Goal: Transaction & Acquisition: Subscribe to service/newsletter

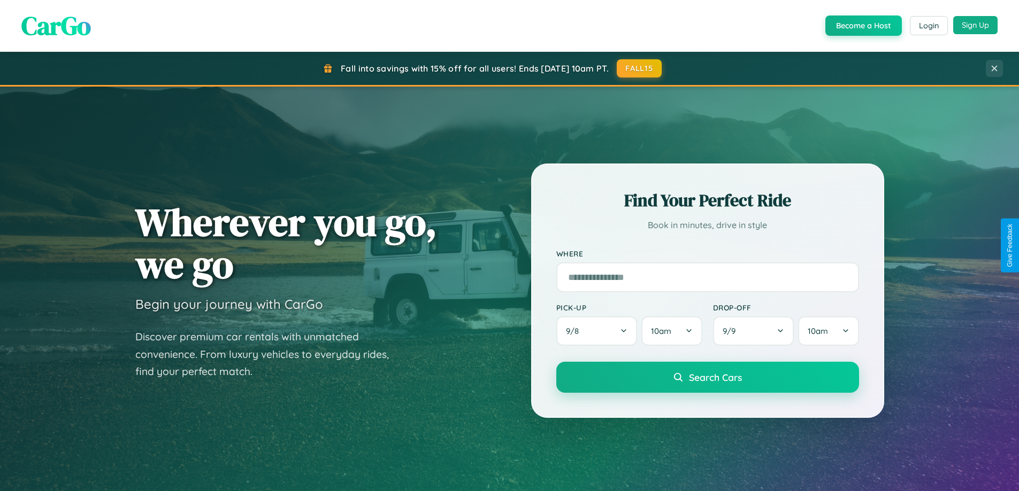
click at [975, 25] on button "Sign Up" at bounding box center [975, 25] width 44 height 18
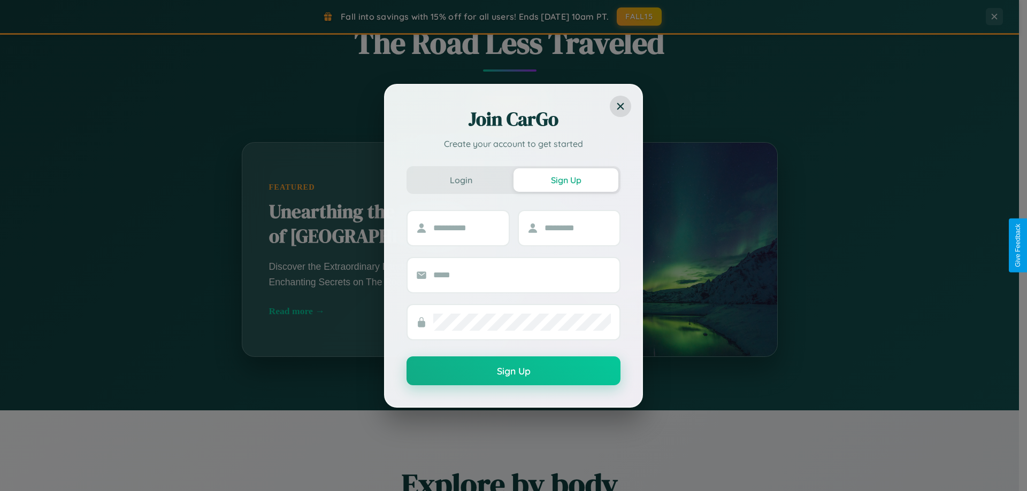
scroll to position [1718, 0]
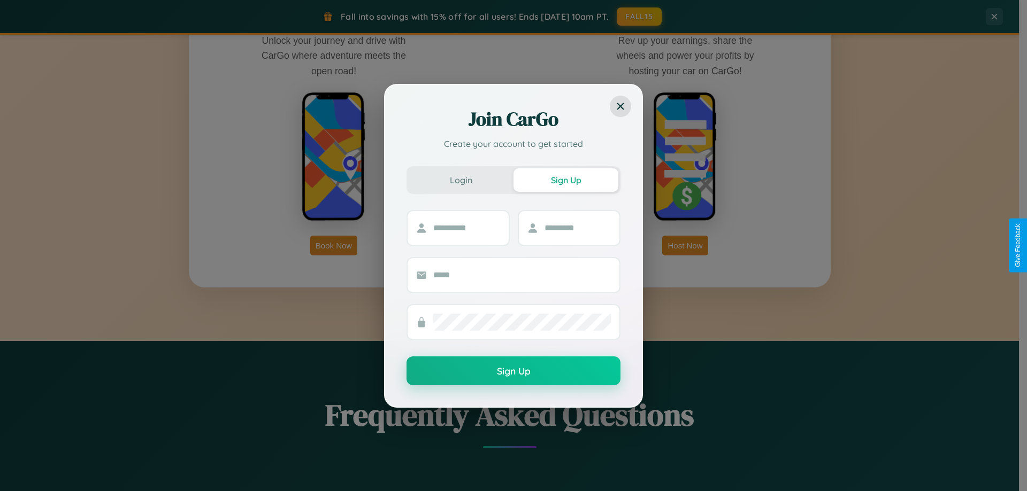
click at [334, 245] on div "Join CarGo Create your account to get started Login Sign Up Sign Up" at bounding box center [513, 245] width 1027 height 491
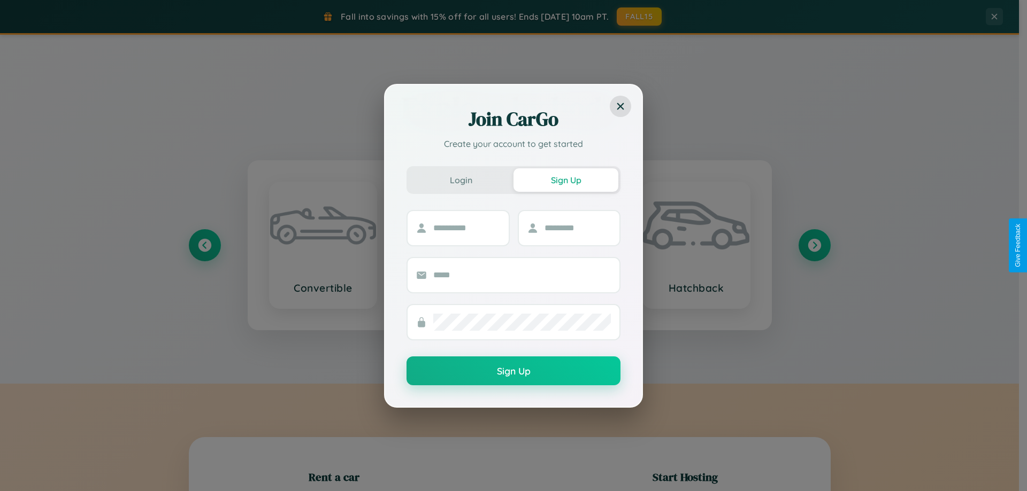
scroll to position [231, 0]
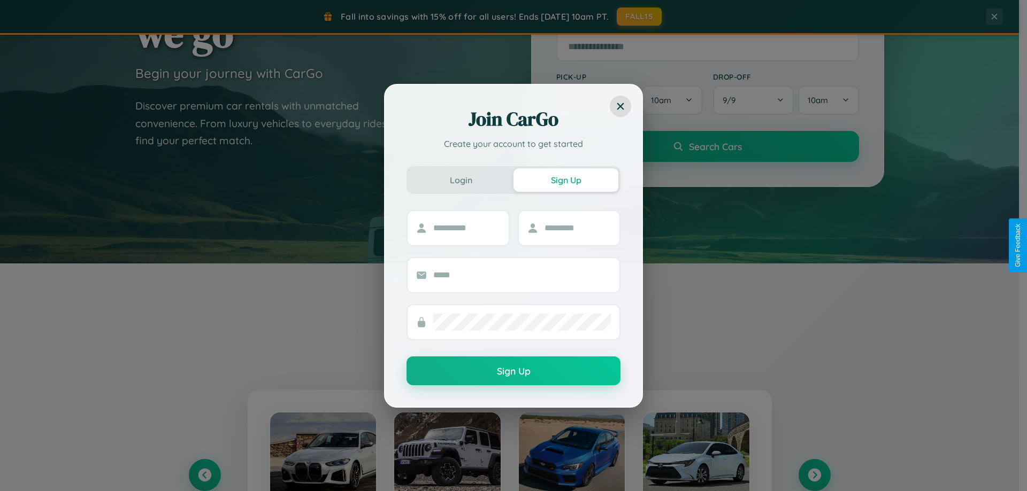
click at [814, 475] on div "Join CarGo Create your account to get started Login Sign Up Sign Up" at bounding box center [513, 245] width 1027 height 491
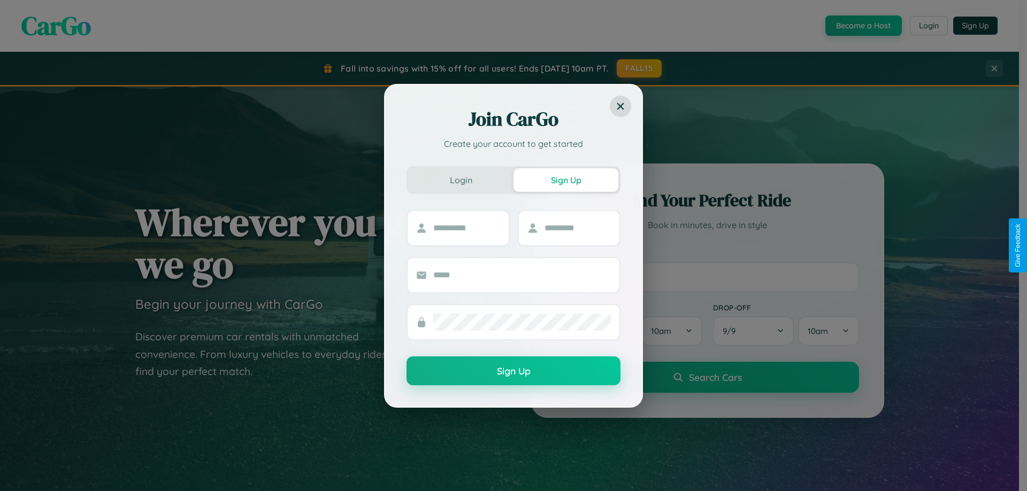
click at [814, 480] on div "Join CarGo Create your account to get started Login Sign Up Sign Up" at bounding box center [513, 245] width 1027 height 491
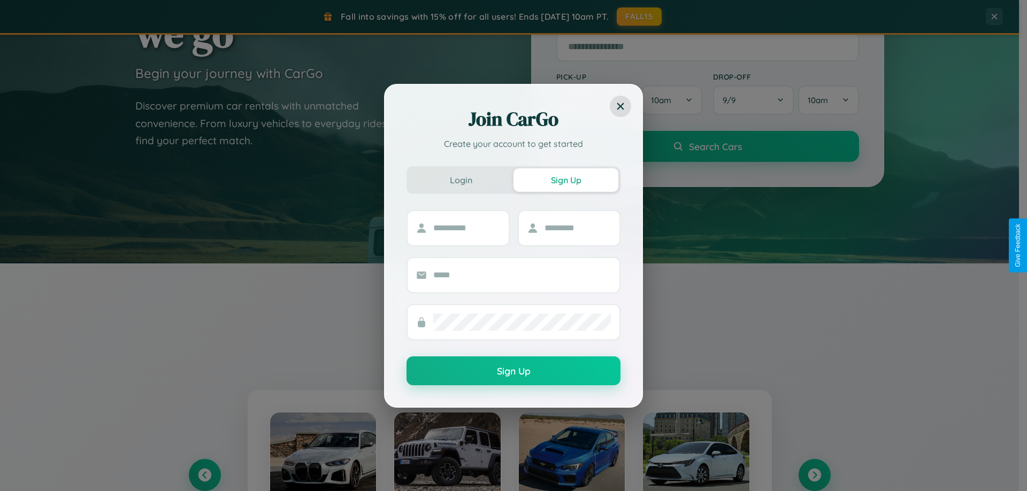
click at [814, 475] on div "Join CarGo Create your account to get started Login Sign Up Sign Up" at bounding box center [513, 245] width 1027 height 491
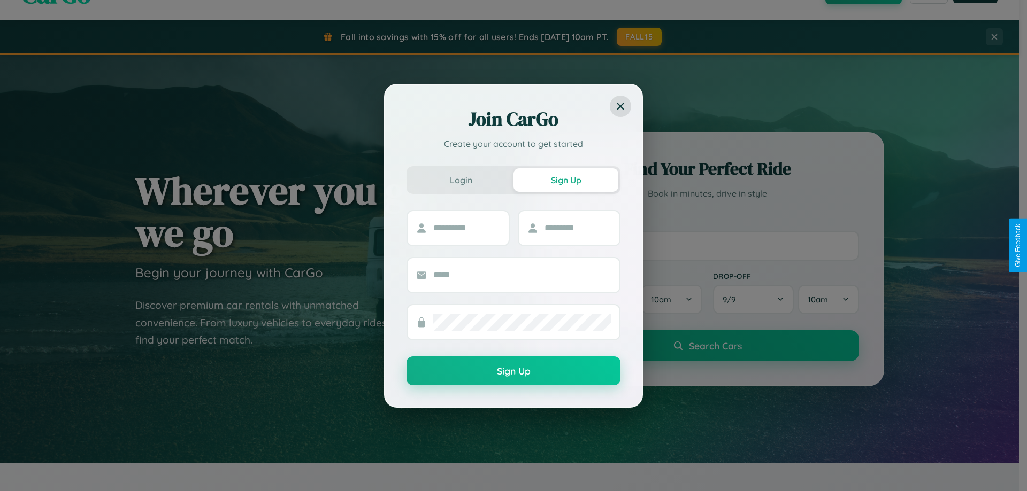
click at [707, 245] on div "Join CarGo Create your account to get started Login Sign Up Sign Up" at bounding box center [513, 245] width 1027 height 491
